Goal: Information Seeking & Learning: Learn about a topic

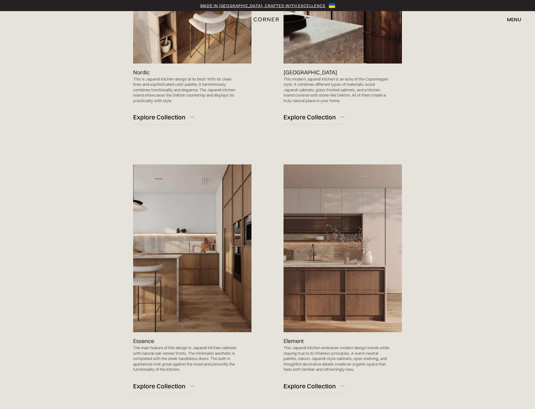
scroll to position [612, 0]
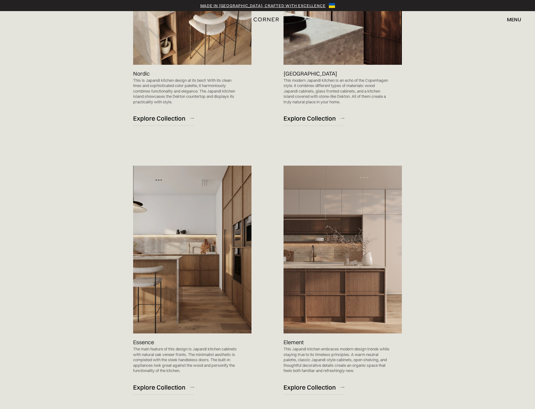
click at [261, 231] on div "Essence The main feature of this design is Japandi kitchen cabinets with natura…" at bounding box center [198, 282] width 131 height 261
click at [244, 234] on img at bounding box center [192, 249] width 118 height 168
click at [235, 238] on img at bounding box center [192, 249] width 118 height 168
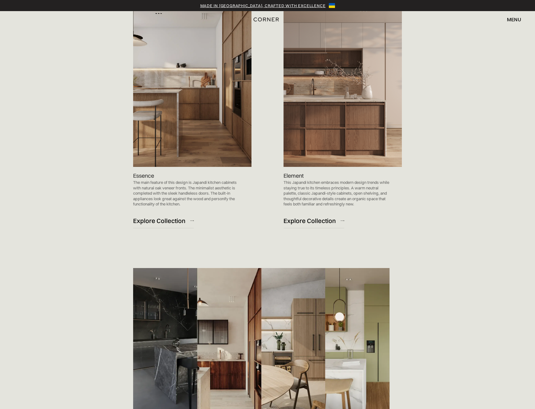
scroll to position [768, 0]
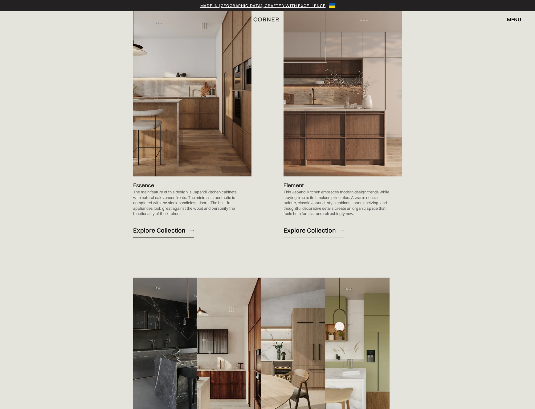
click at [161, 232] on div "Explore Collection" at bounding box center [159, 230] width 52 height 8
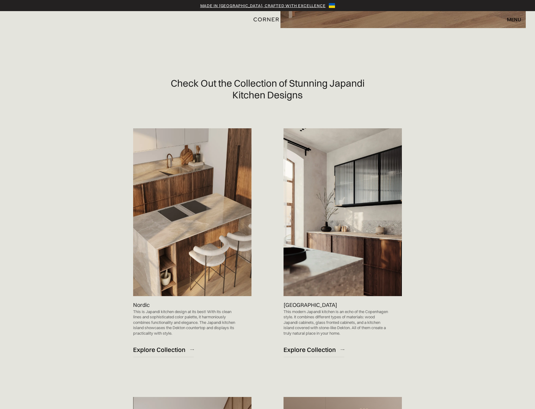
scroll to position [381, 0]
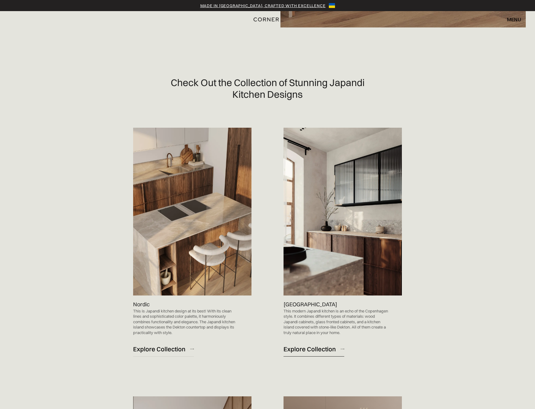
click at [308, 347] on div "Explore Collection" at bounding box center [309, 348] width 52 height 8
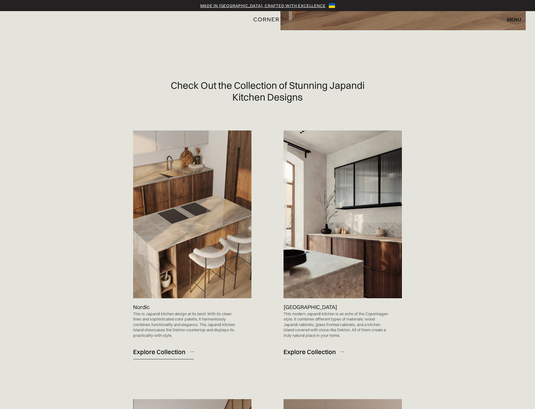
click at [161, 353] on div "Explore Collection" at bounding box center [159, 351] width 52 height 8
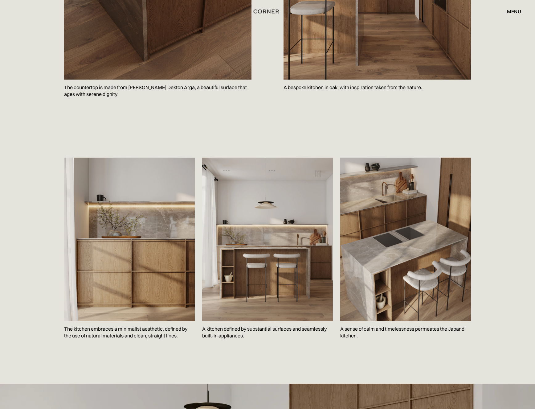
scroll to position [835, 0]
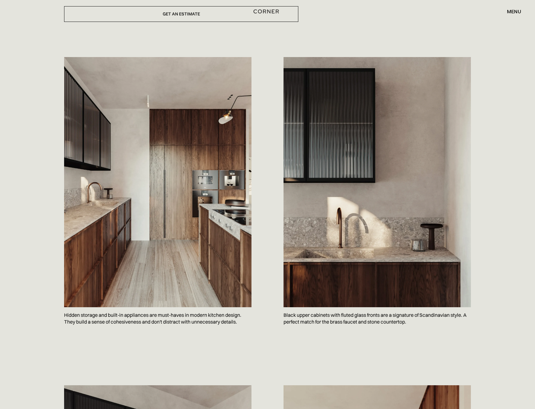
scroll to position [284, 0]
